Goal: Task Accomplishment & Management: Manage account settings

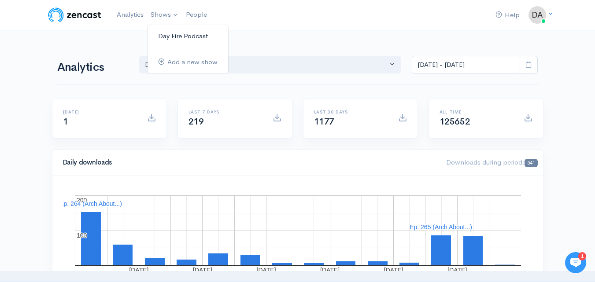
click at [163, 33] on link "Day Fire Podcast" at bounding box center [188, 36] width 81 height 15
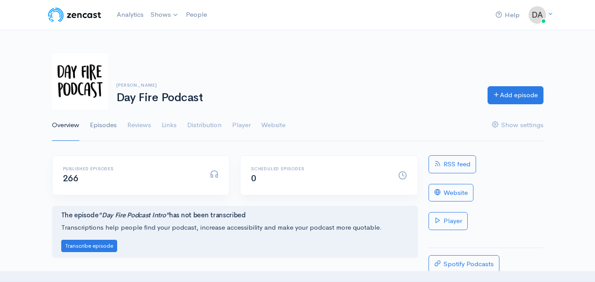
click at [106, 123] on link "Episodes" at bounding box center [103, 126] width 27 height 32
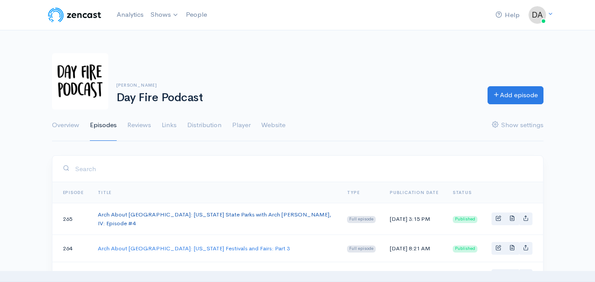
click at [165, 216] on link "Arch About [GEOGRAPHIC_DATA]: [US_STATE] State Parks with Arch [PERSON_NAME], I…" at bounding box center [214, 219] width 233 height 16
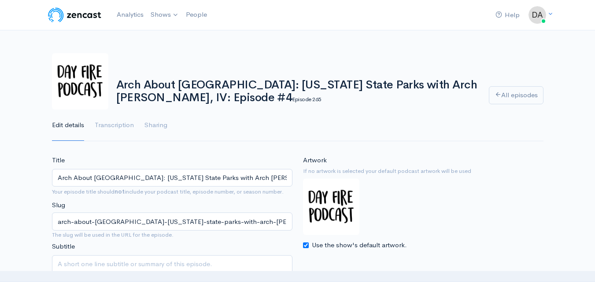
click at [234, 176] on input "Arch About [GEOGRAPHIC_DATA]: [US_STATE] State Parks with Arch [PERSON_NAME], I…" at bounding box center [172, 178] width 240 height 18
drag, startPoint x: 170, startPoint y: 174, endPoint x: 39, endPoint y: 169, distance: 131.4
click at [128, 179] on input "Arch About TN / ep 4, small towns, snacks & hidden gems with Arch [PERSON_NAME]…" at bounding box center [172, 178] width 240 height 18
click at [147, 177] on input "Arch About [GEOGRAPHIC_DATA]: Small towns, snacks & hidden gems with Arch [PERS…" at bounding box center [172, 178] width 240 height 18
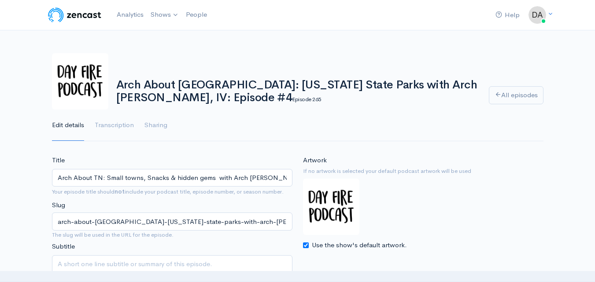
click at [200, 180] on input "Arch About TN: Small towns, Snacks & hidden gems with Arch [PERSON_NAME], IV: E…" at bounding box center [172, 178] width 240 height 18
click at [219, 179] on input "Arch About [GEOGRAPHIC_DATA]: Small towns, Snacks & Hidden Gems with Arch [PERS…" at bounding box center [172, 178] width 240 height 18
type input "Arch About [GEOGRAPHIC_DATA]: Small towns, Snacks & Hidden Gems with Arch [PERS…"
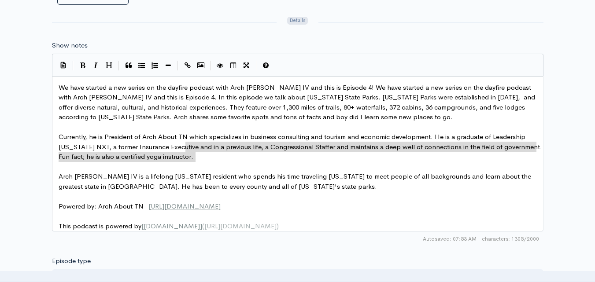
scroll to position [4, 0]
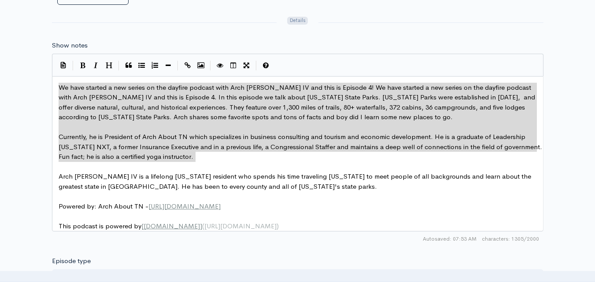
drag, startPoint x: 223, startPoint y: 158, endPoint x: 54, endPoint y: 86, distance: 183.2
type textarea "​We have started a new series on the dayfire podcast with Arch [PERSON_NAME] IV…"
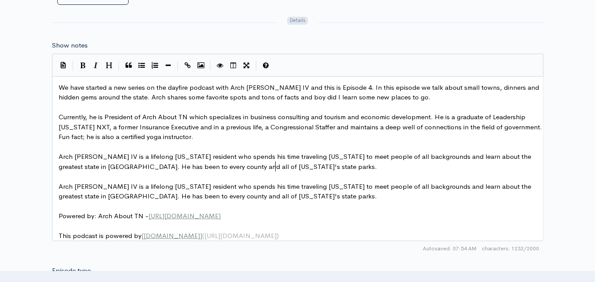
click at [208, 105] on pre "​" at bounding box center [301, 108] width 488 height 10
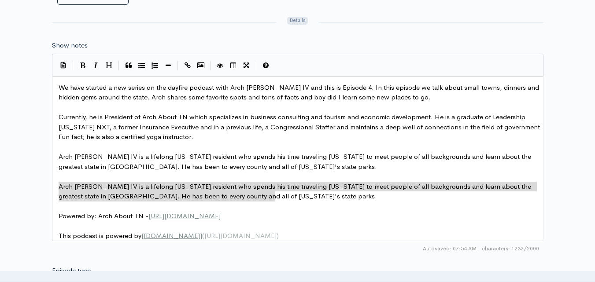
type textarea "Arch [PERSON_NAME] IV is a lifelong [US_STATE] resident who spends his time tra…"
drag, startPoint x: 283, startPoint y: 200, endPoint x: 41, endPoint y: 185, distance: 242.6
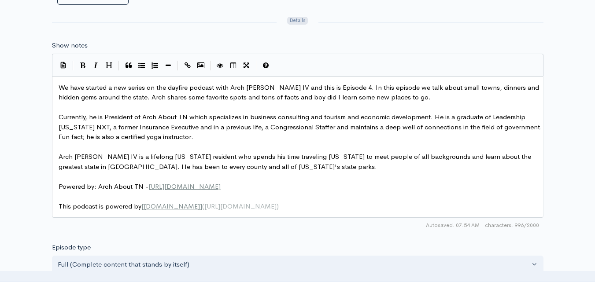
click at [220, 196] on pre "​" at bounding box center [301, 197] width 488 height 10
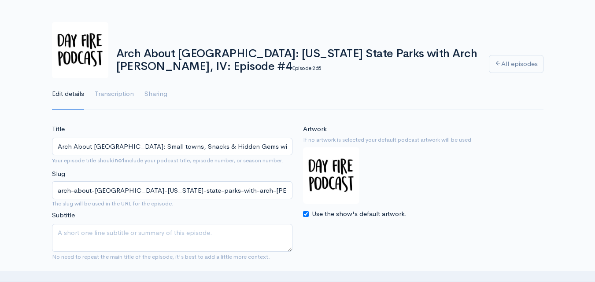
scroll to position [0, 0]
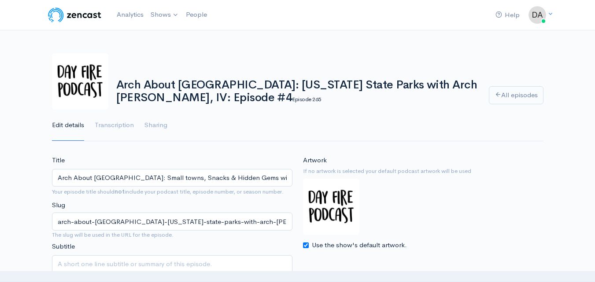
type textarea "---"
drag, startPoint x: 215, startPoint y: 177, endPoint x: 251, endPoint y: 182, distance: 36.4
click at [251, 182] on input "Arch About [GEOGRAPHIC_DATA]: Small towns, Snacks & Hidden Gems with Arch [PERS…" at bounding box center [172, 178] width 240 height 18
click at [241, 176] on input "Arch About [GEOGRAPHIC_DATA]: Small towns, Snacks & Hidden Gemsimble, IV: Episo…" at bounding box center [172, 178] width 240 height 18
click at [126, 177] on input "Arch About [GEOGRAPHIC_DATA]: Small towns, Snacks & Hidden Gems: Episode #4" at bounding box center [172, 178] width 240 height 18
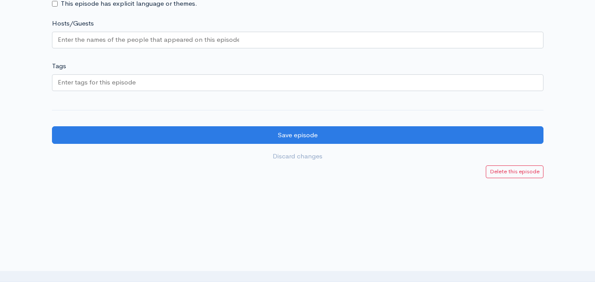
scroll to position [813, 0]
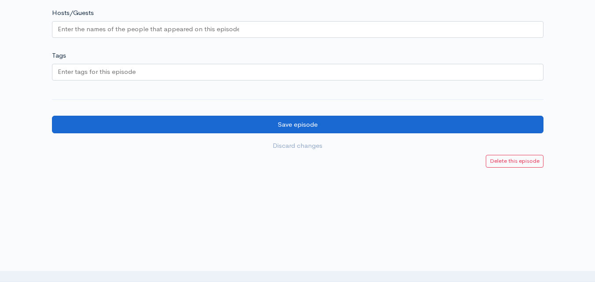
type input "Arch About [GEOGRAPHIC_DATA]: Small Towns, Snacks & Hidden Gems: Episode #4"
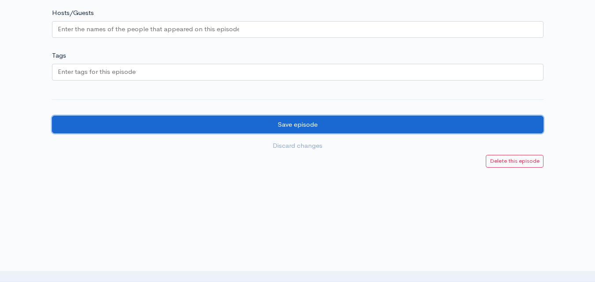
click at [283, 126] on input "Save episode" at bounding box center [298, 125] width 492 height 18
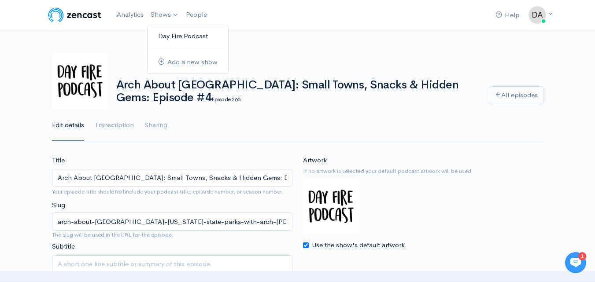
click at [166, 37] on link "Day Fire Podcast" at bounding box center [188, 36] width 81 height 15
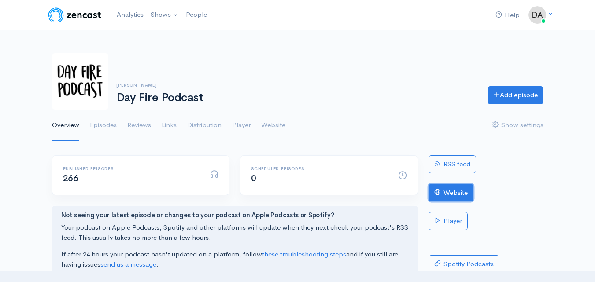
click at [451, 196] on link "Website" at bounding box center [451, 193] width 45 height 18
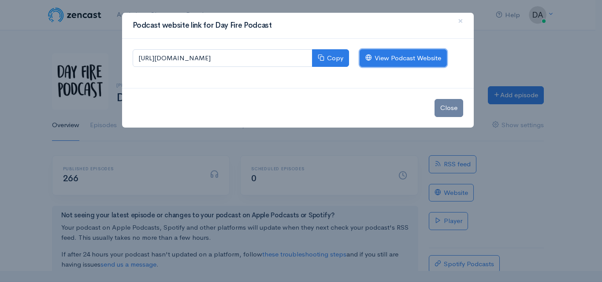
click at [381, 61] on link "View Podcast Website" at bounding box center [402, 58] width 87 height 18
drag, startPoint x: 87, startPoint y: 43, endPoint x: 126, endPoint y: 19, distance: 45.1
click at [88, 41] on div "Podcast website link for Day Fire Podcast × https://day-fire-podcast.zencast.we…" at bounding box center [301, 141] width 602 height 282
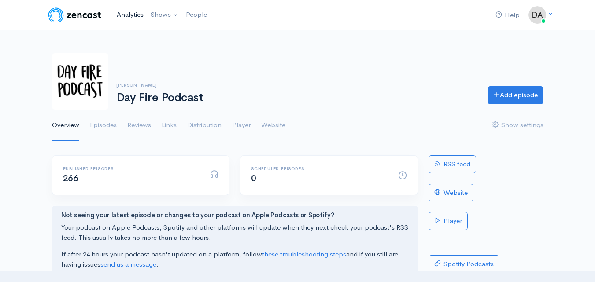
click at [129, 12] on link "Analytics" at bounding box center [130, 14] width 34 height 19
